Goal: Task Accomplishment & Management: Manage account settings

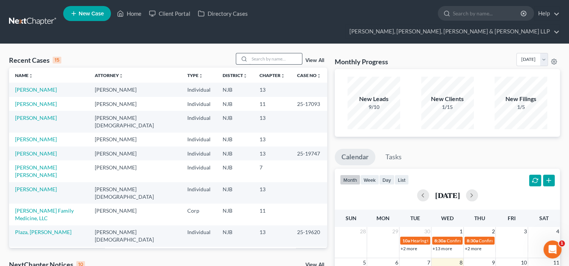
drag, startPoint x: 278, startPoint y: 39, endPoint x: 279, endPoint y: 46, distance: 7.6
click at [279, 53] on input "search" at bounding box center [276, 58] width 53 height 11
type input "delgado"
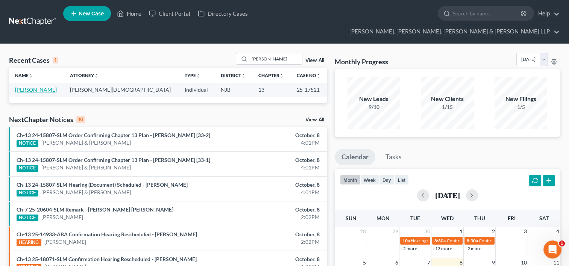
click at [36, 87] on link "Delgado, Mario" at bounding box center [36, 90] width 42 height 6
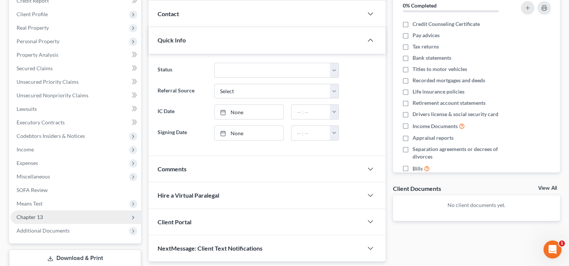
scroll to position [127, 0]
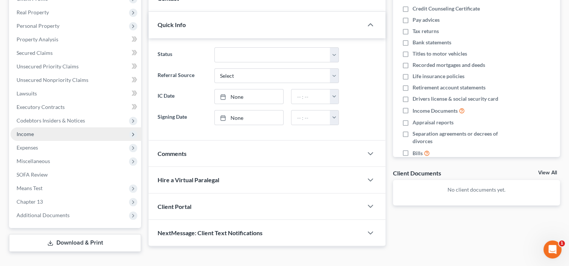
click at [35, 128] on span "Income" at bounding box center [76, 135] width 131 height 14
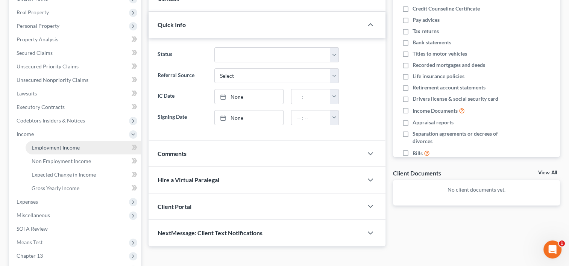
click at [65, 145] on span "Employment Income" at bounding box center [56, 148] width 48 height 6
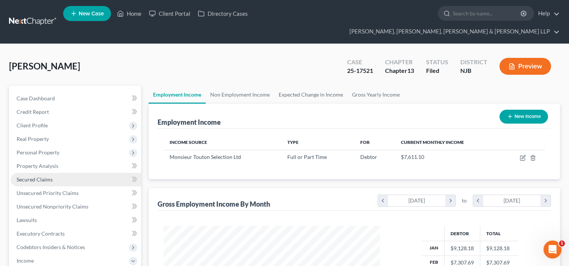
scroll to position [75, 0]
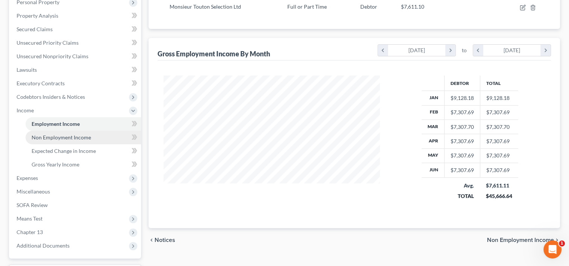
click at [67, 134] on span "Non Employment Income" at bounding box center [61, 137] width 59 height 6
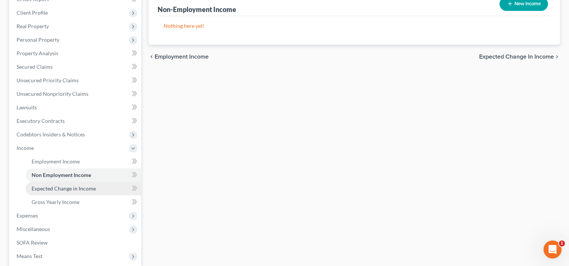
click at [81, 186] on span "Expected Change in Income" at bounding box center [64, 189] width 64 height 6
